Goal: Task Accomplishment & Management: Use online tool/utility

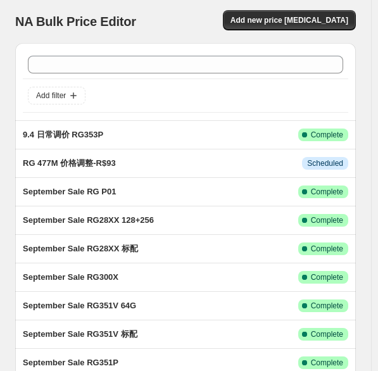
scroll to position [173, 0]
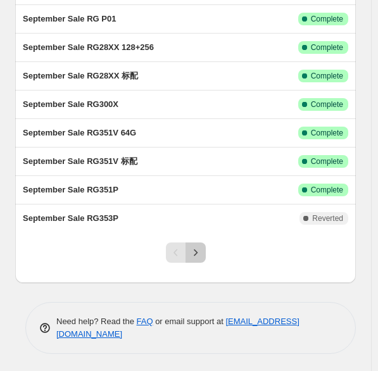
click at [202, 249] on icon "Next" at bounding box center [195, 252] width 13 height 13
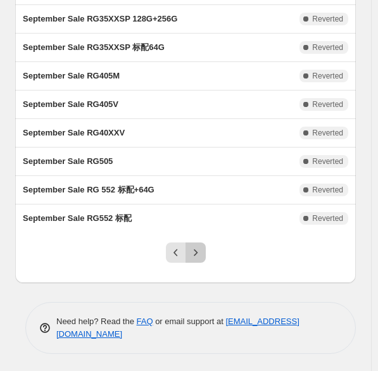
click at [202, 254] on icon "Next" at bounding box center [195, 252] width 13 height 13
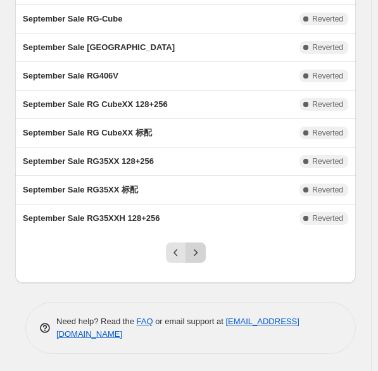
click at [201, 252] on icon "Next" at bounding box center [195, 252] width 13 height 13
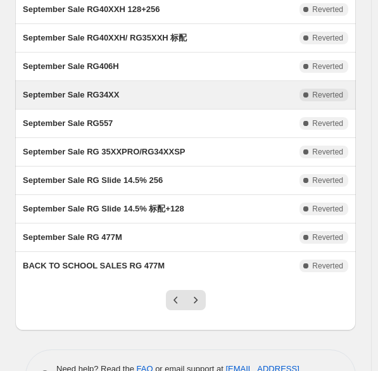
scroll to position [127, 0]
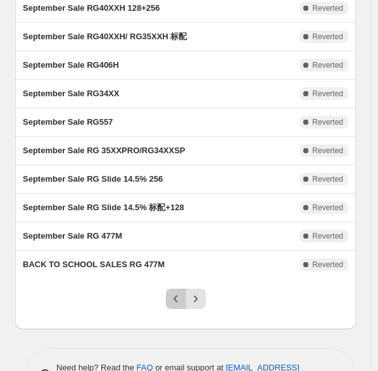
click at [182, 295] on icon "Previous" at bounding box center [176, 299] width 13 height 13
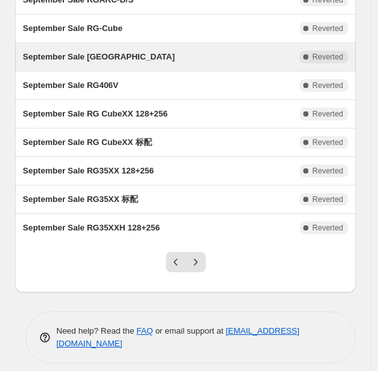
scroll to position [173, 0]
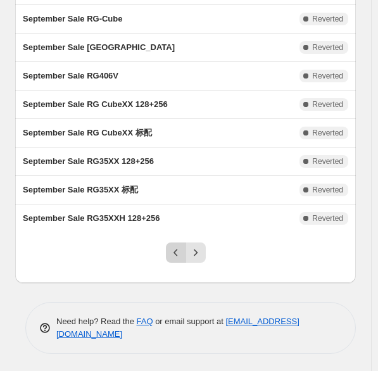
click at [174, 246] on icon "Previous" at bounding box center [176, 252] width 13 height 13
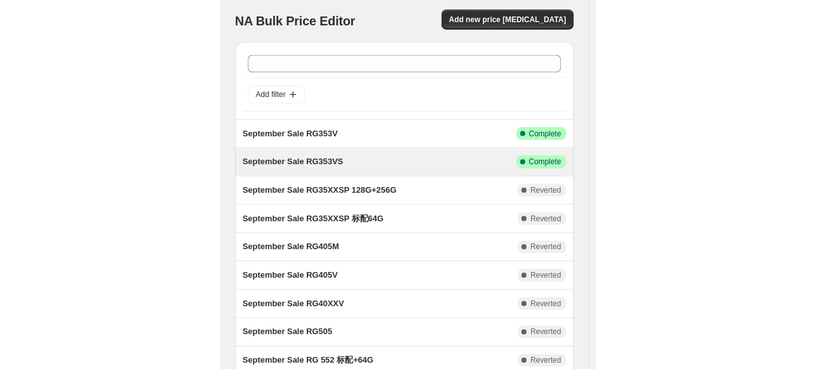
scroll to position [0, 0]
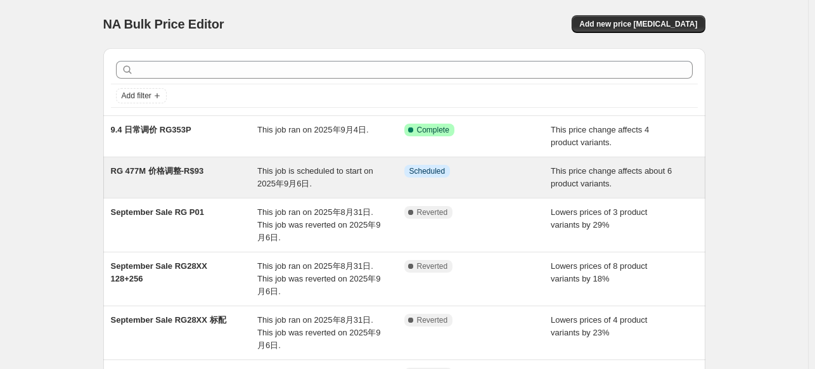
click at [307, 169] on span "This job is scheduled to start on 2025年9月6日." at bounding box center [315, 177] width 116 height 22
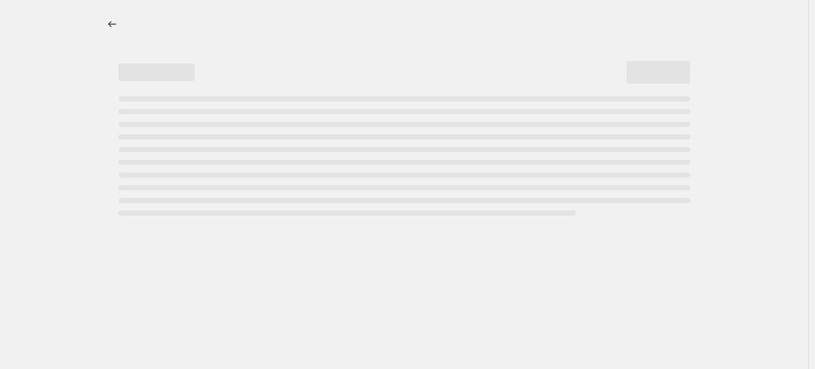
select select "bcap"
select select "no_change"
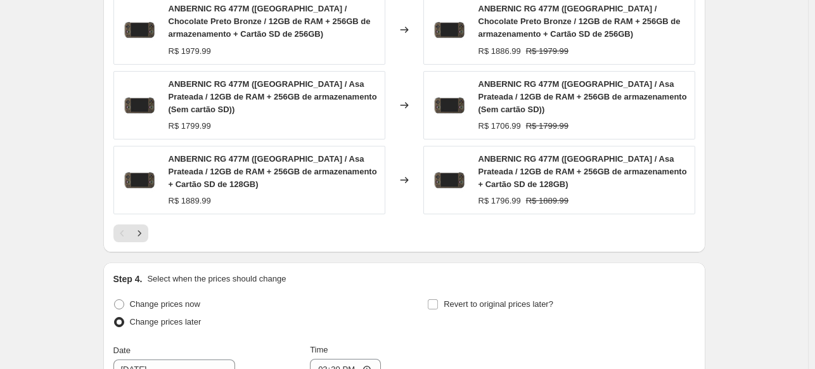
scroll to position [1014, 0]
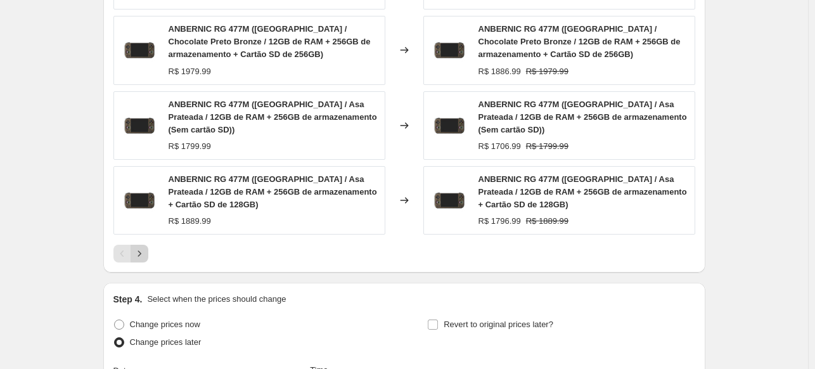
click at [143, 247] on icon "Next" at bounding box center [139, 253] width 13 height 13
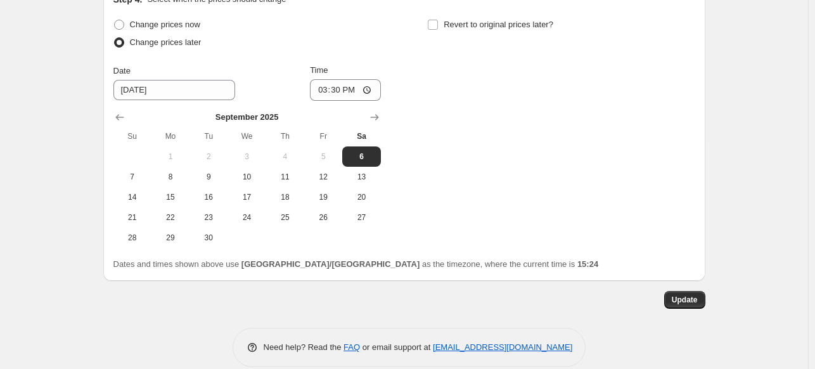
click at [121, 25] on span at bounding box center [119, 25] width 10 height 10
click at [115, 20] on input "Change prices now" at bounding box center [114, 20] width 1 height 1
radio input "true"
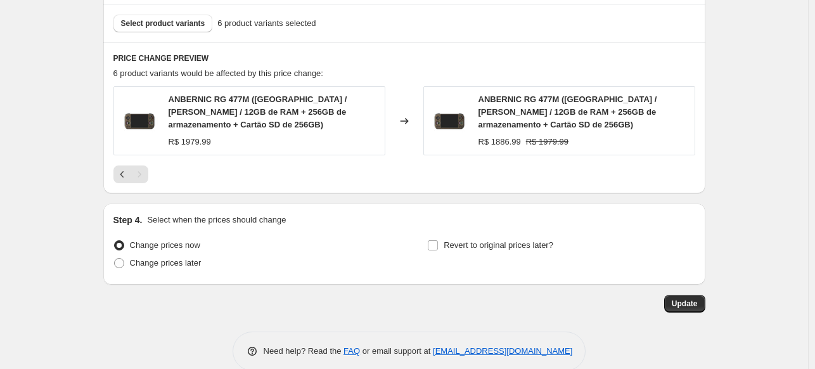
scroll to position [813, 0]
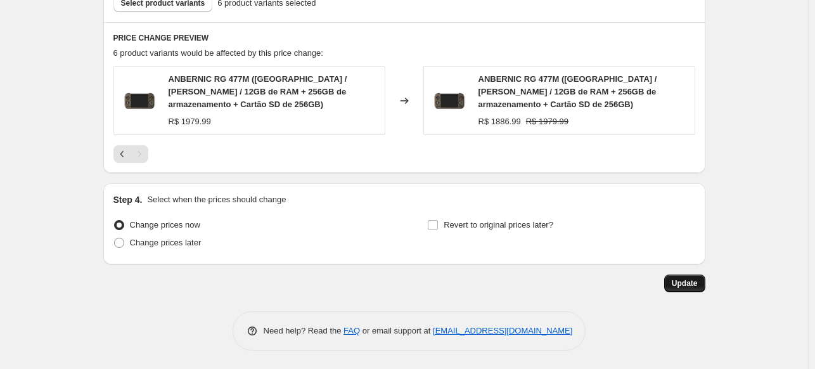
click at [378, 285] on span "Update" at bounding box center [685, 283] width 26 height 10
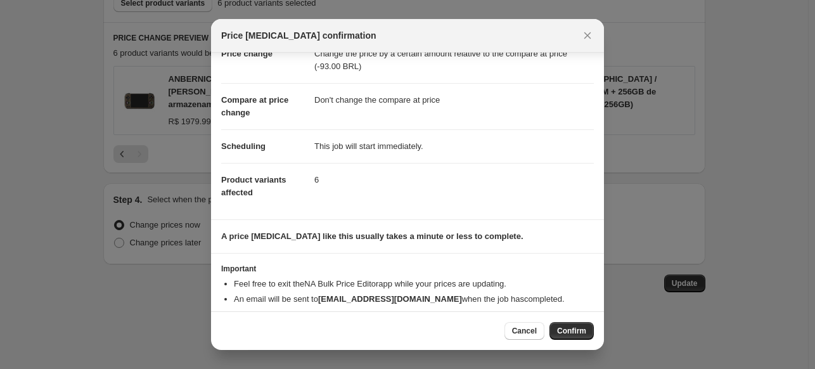
scroll to position [59, 0]
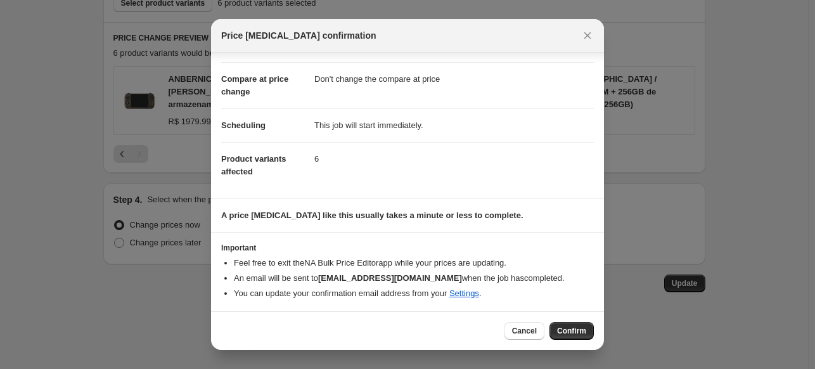
click at [378, 330] on span "Confirm" at bounding box center [571, 331] width 29 height 10
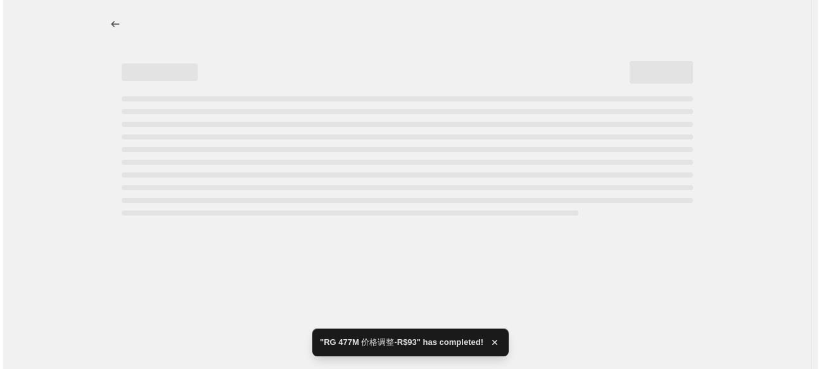
scroll to position [0, 0]
select select "bcap"
select select "no_change"
